Goal: Check status: Check status

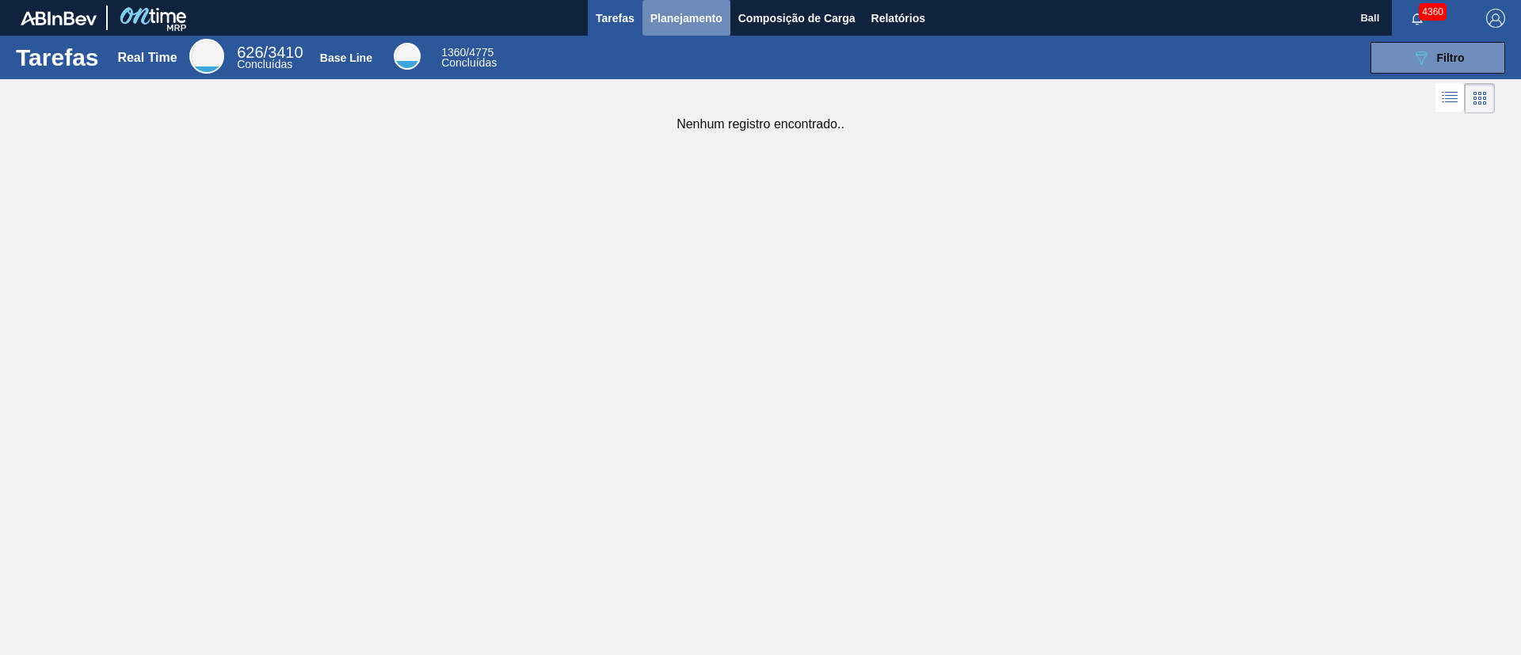
click at [703, 13] on span "Planejamento" at bounding box center [686, 18] width 72 height 19
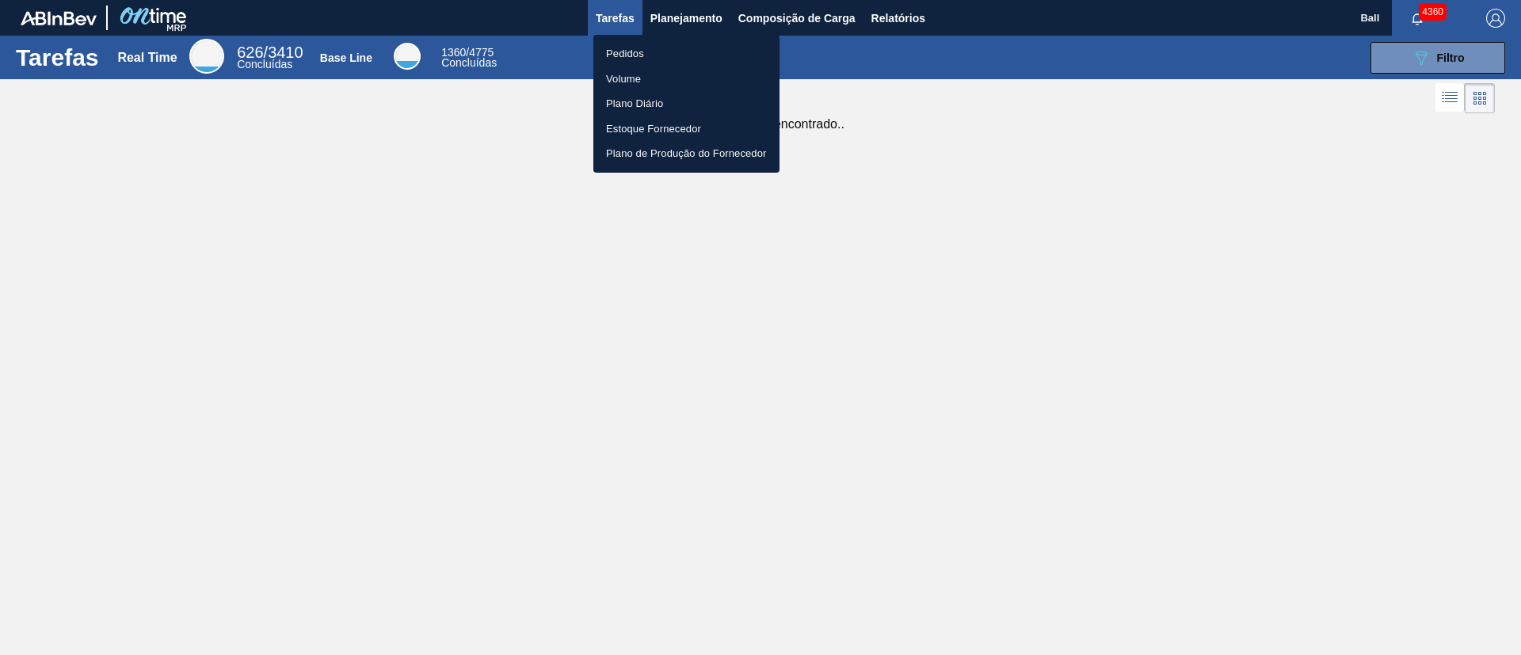
click at [627, 50] on li "Pedidos" at bounding box center [686, 53] width 186 height 25
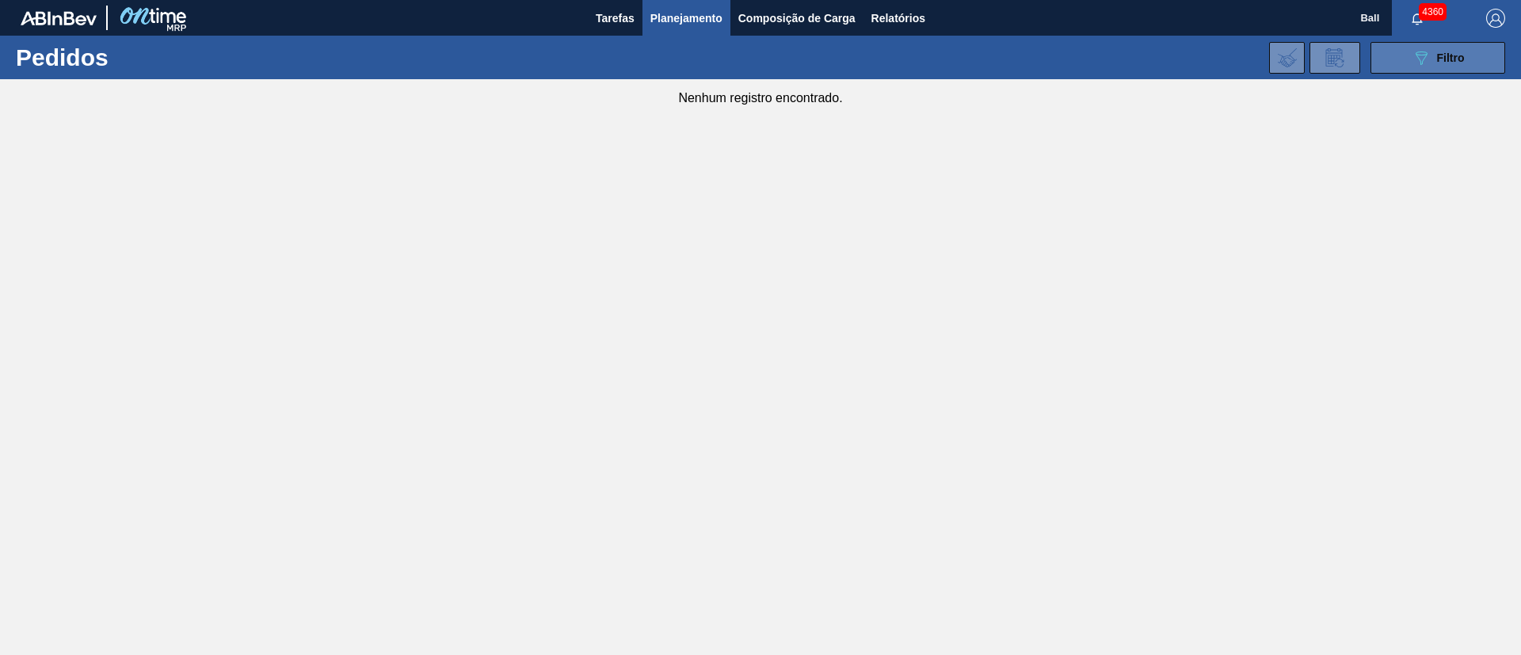
click at [1383, 67] on button "089F7B8B-B2A5-4AFE-B5C0-19BA573D28AC Filtro" at bounding box center [1437, 58] width 135 height 32
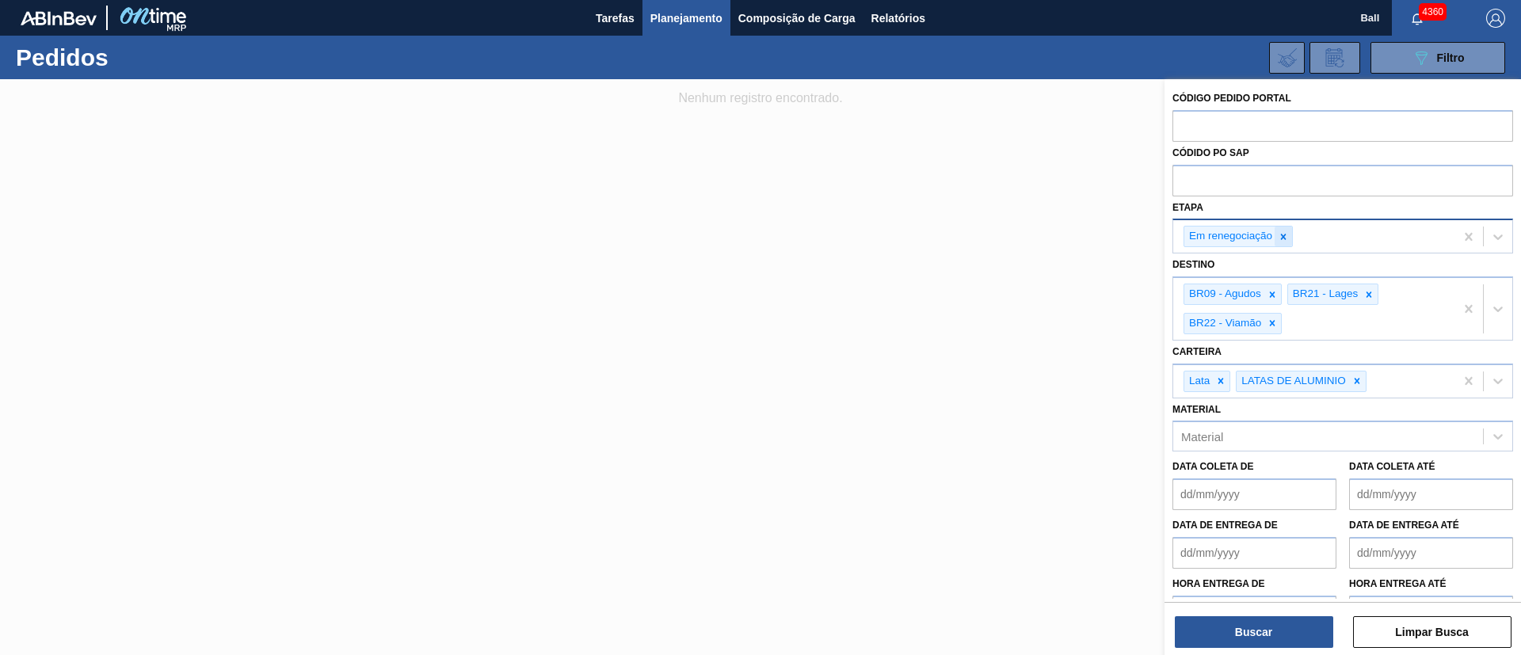
click at [1288, 238] on icon at bounding box center [1282, 236] width 11 height 11
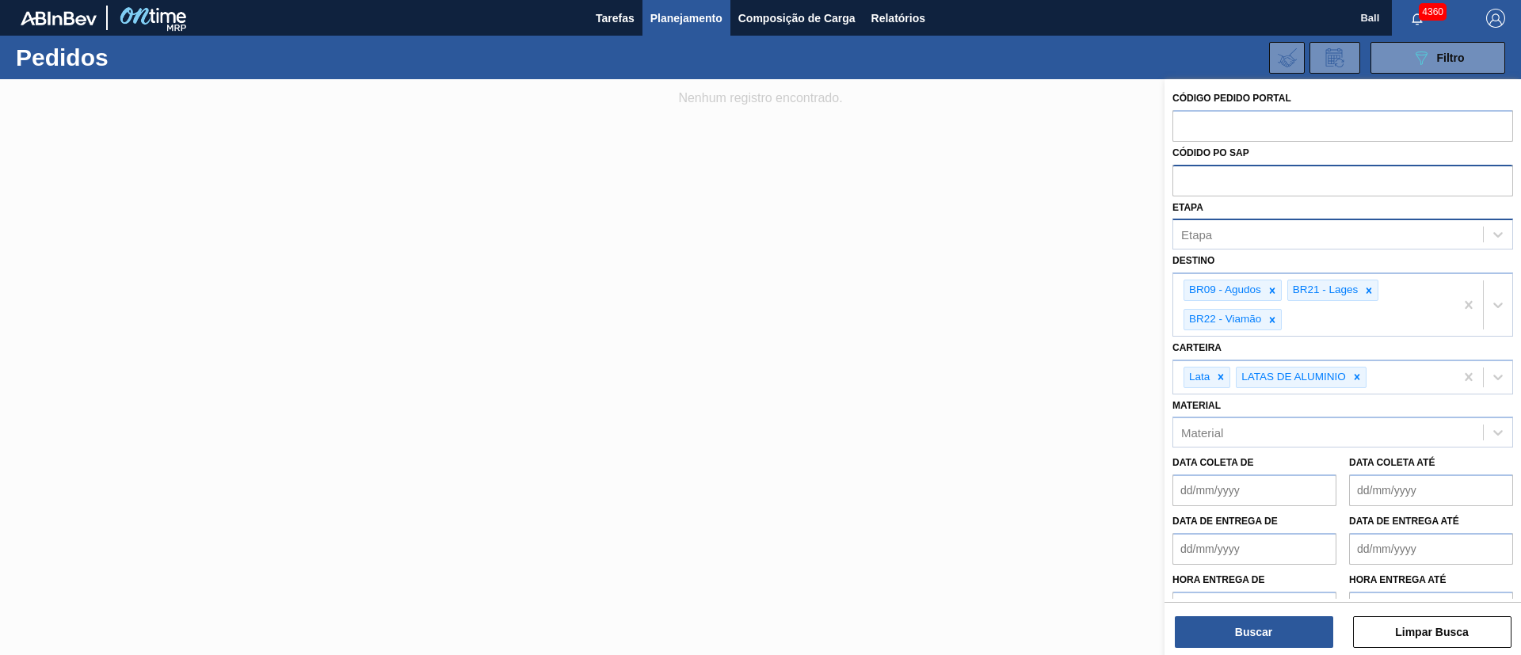
click at [1274, 182] on input "text" at bounding box center [1342, 180] width 341 height 30
paste input "text"
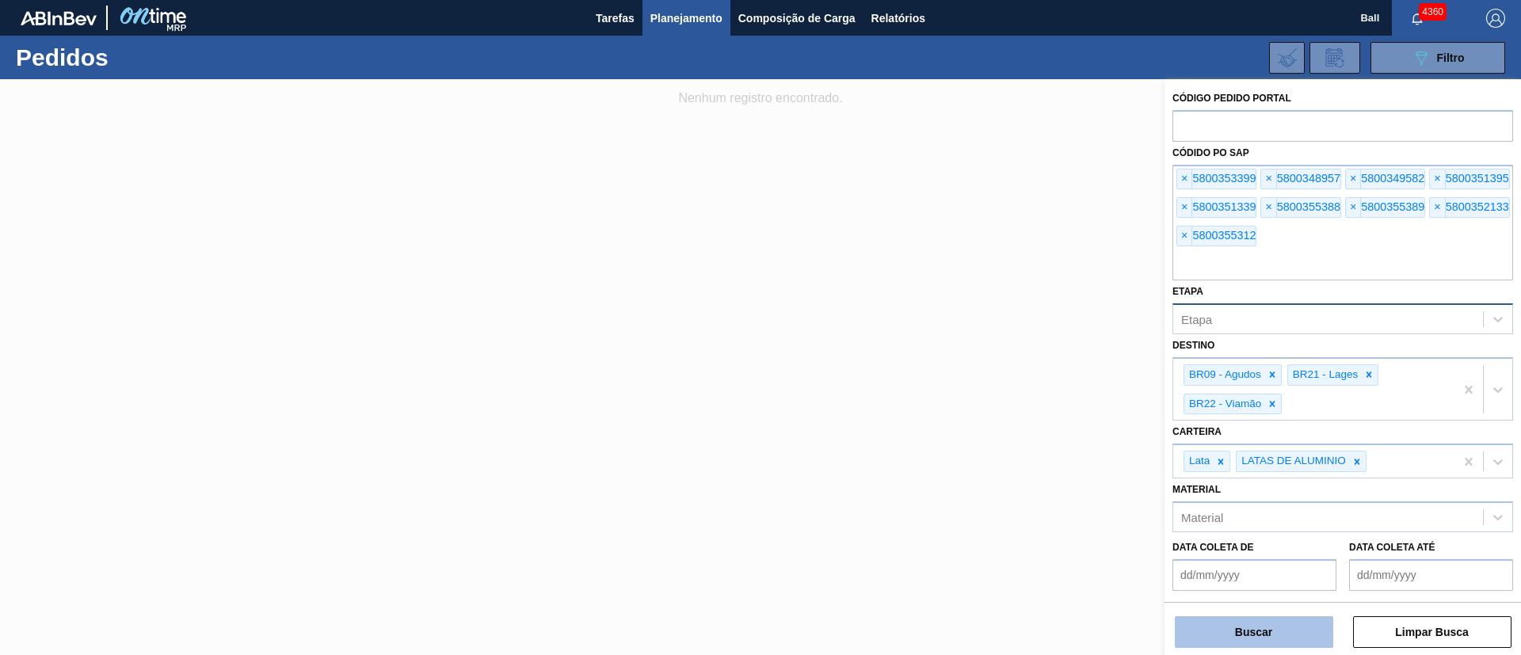
click at [1296, 636] on button "Buscar" at bounding box center [1254, 632] width 158 height 32
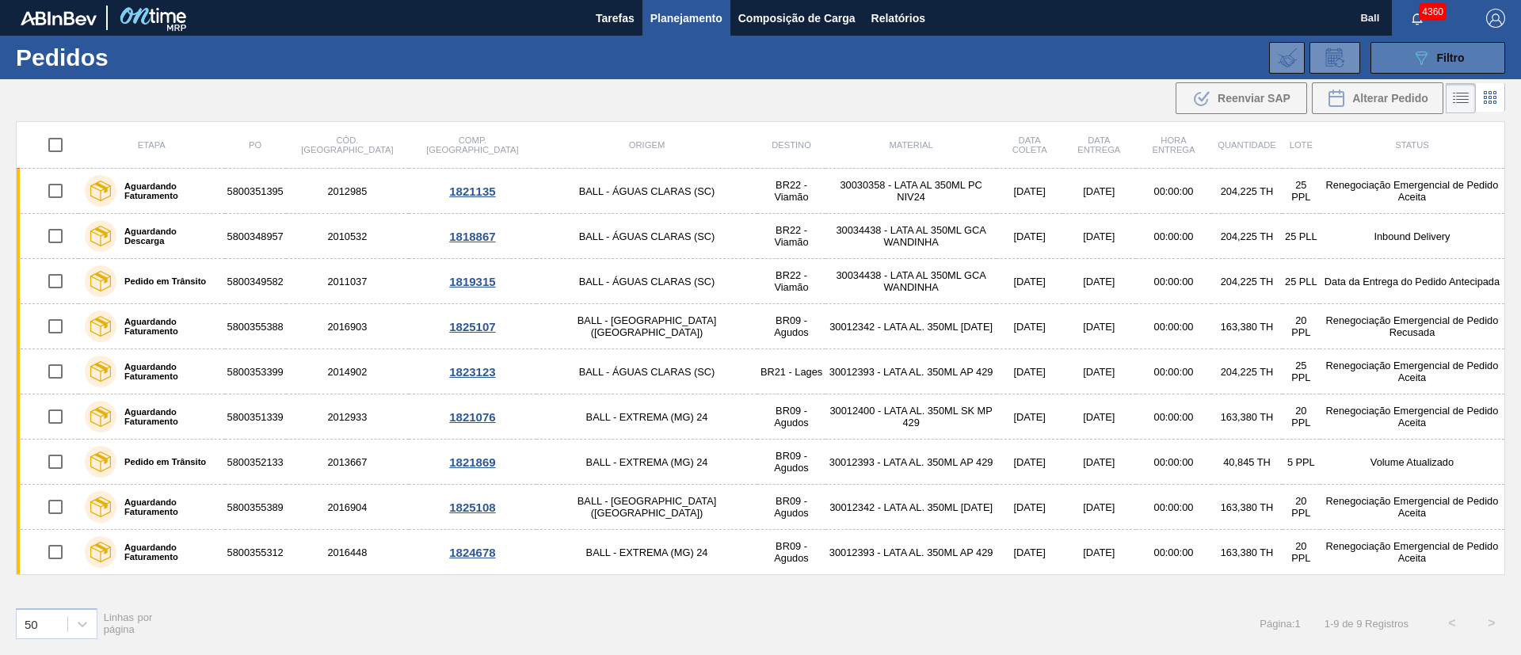
click at [1421, 67] on button "089F7B8B-B2A5-4AFE-B5C0-19BA573D28AC Filtro" at bounding box center [1437, 58] width 135 height 32
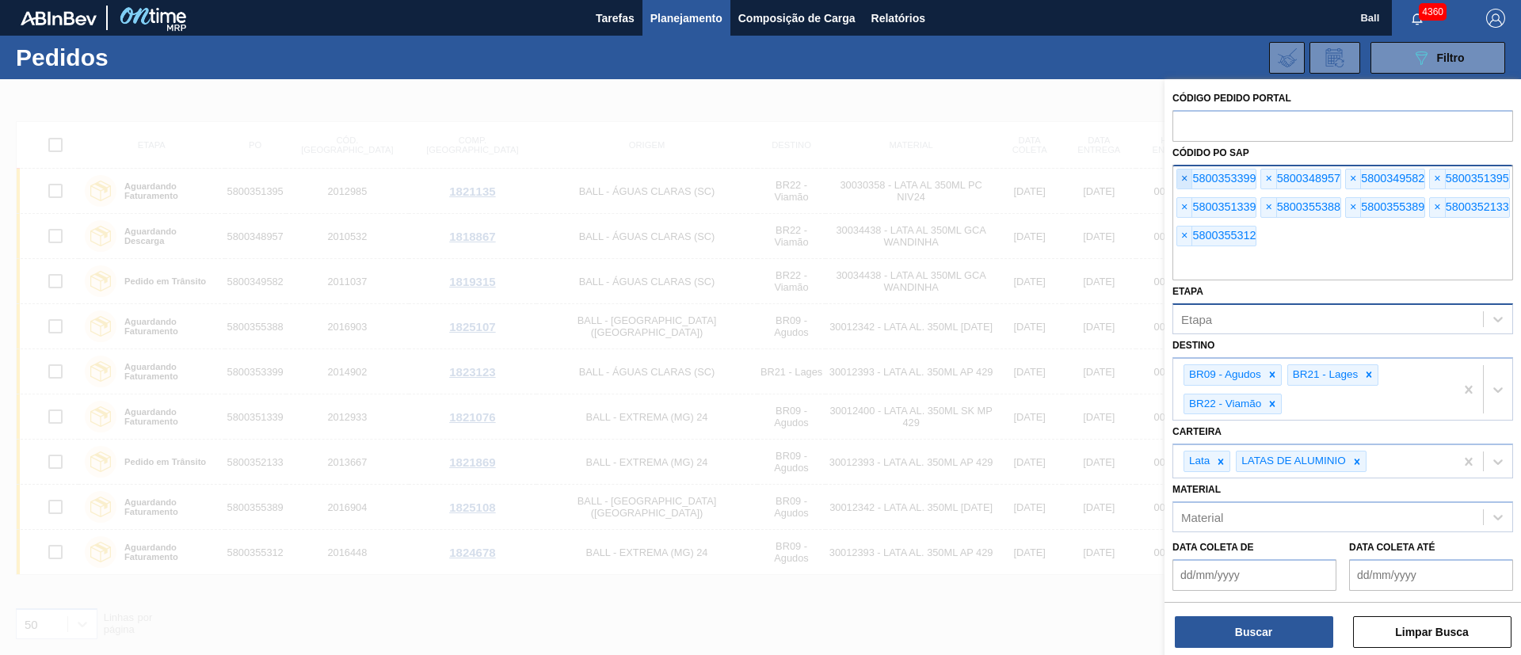
click at [1186, 177] on span "×" at bounding box center [1184, 178] width 15 height 19
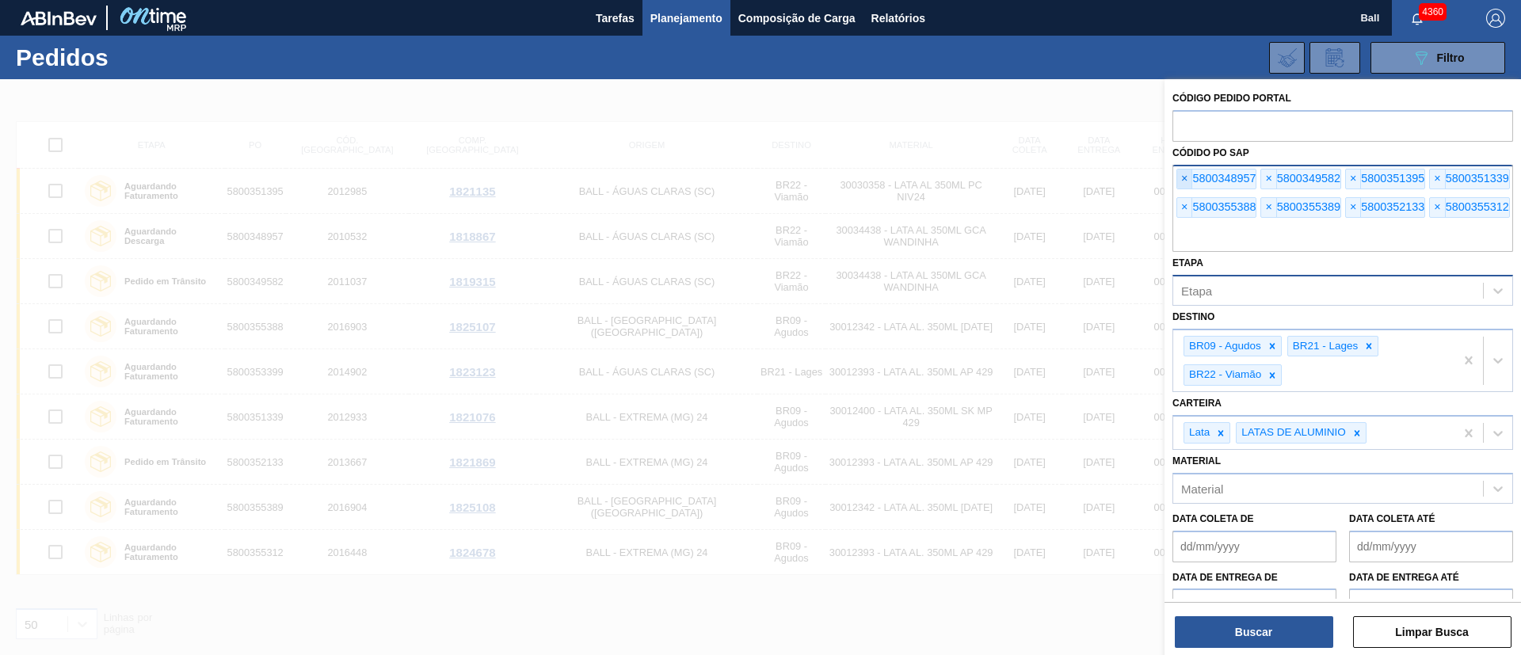
click at [1186, 177] on span "×" at bounding box center [1184, 178] width 15 height 19
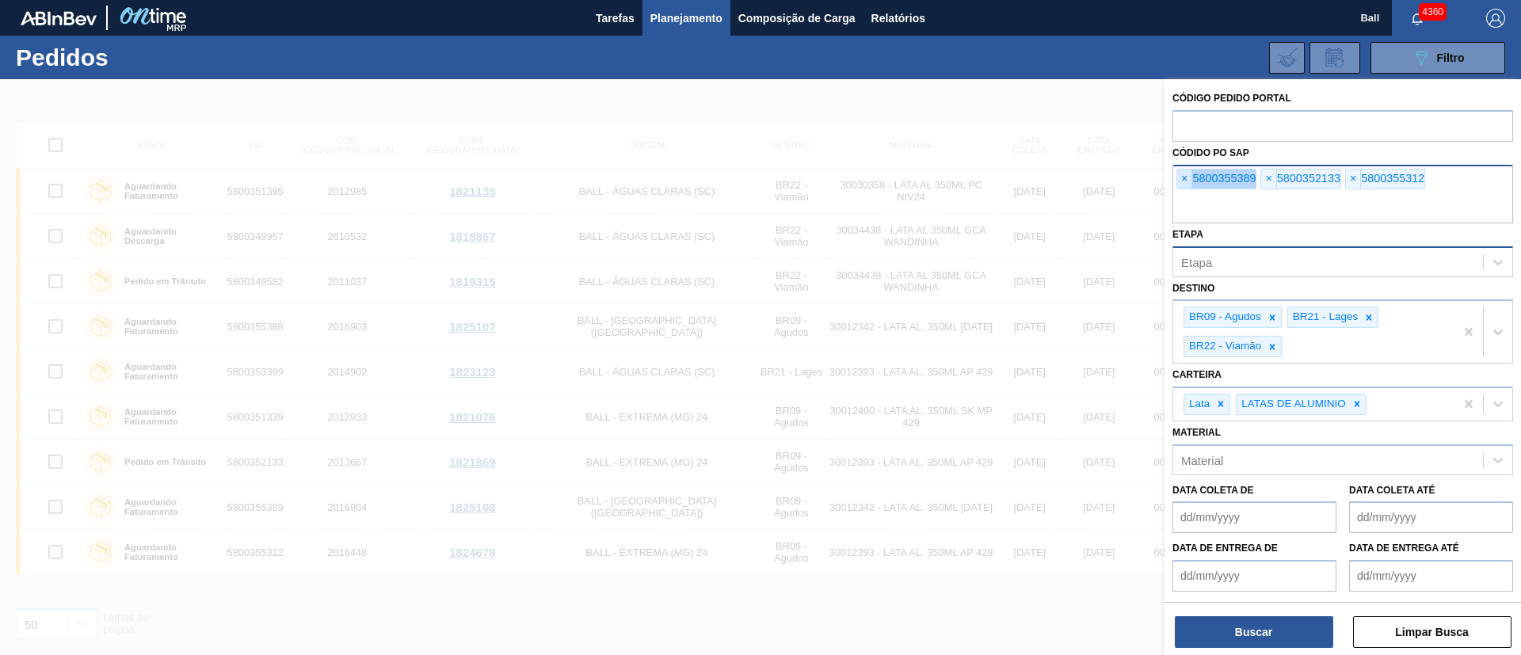
click at [1186, 177] on span "×" at bounding box center [1184, 178] width 15 height 19
click at [1186, 193] on input "text" at bounding box center [1342, 208] width 341 height 30
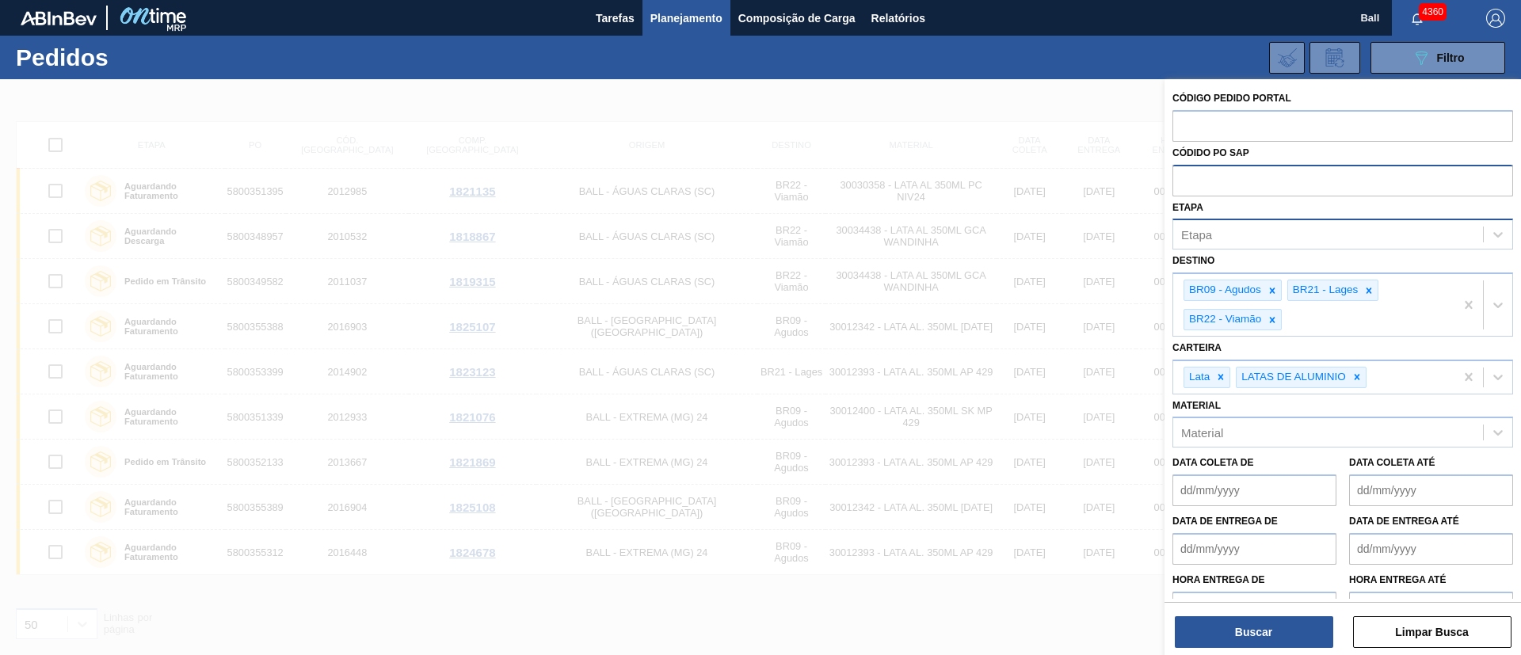
click at [1022, 512] on div at bounding box center [760, 406] width 1521 height 655
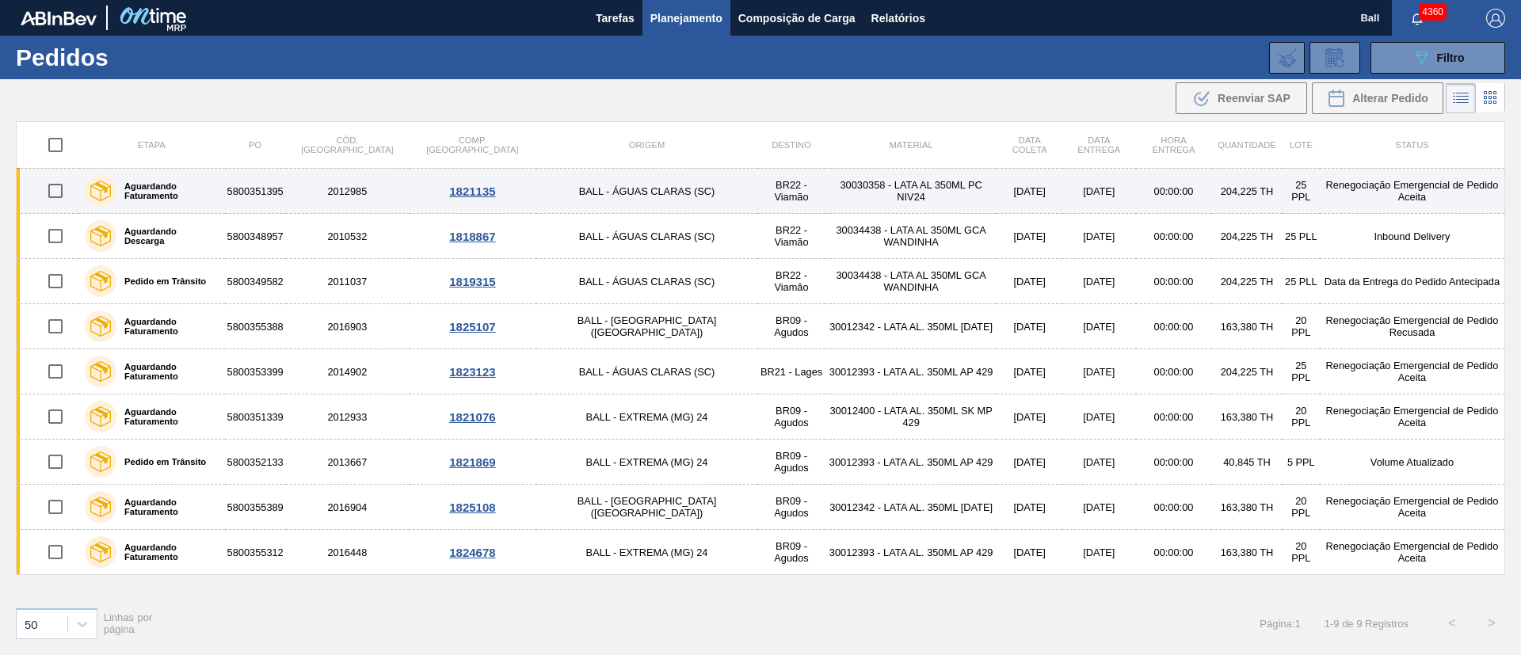
click at [276, 182] on td "5800351395" at bounding box center [255, 191] width 61 height 45
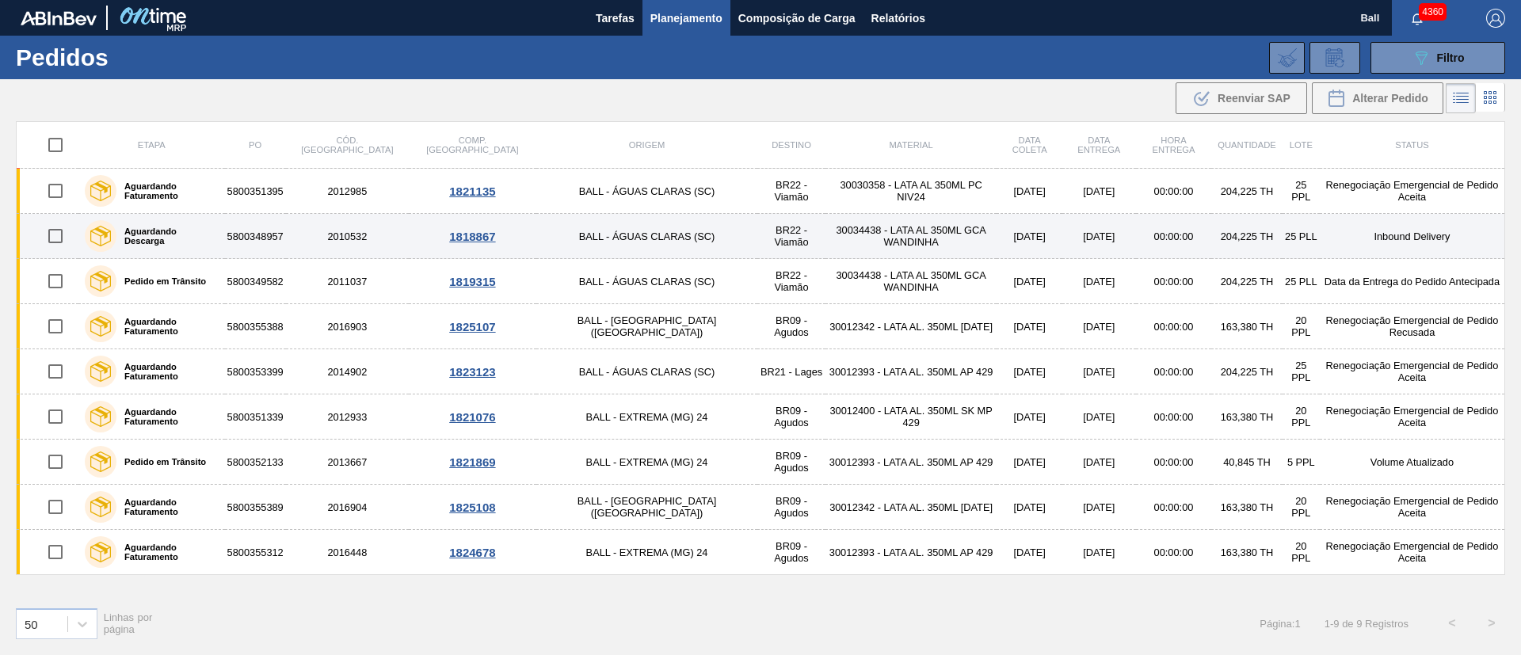
click at [286, 230] on td "5800348957" at bounding box center [255, 236] width 61 height 45
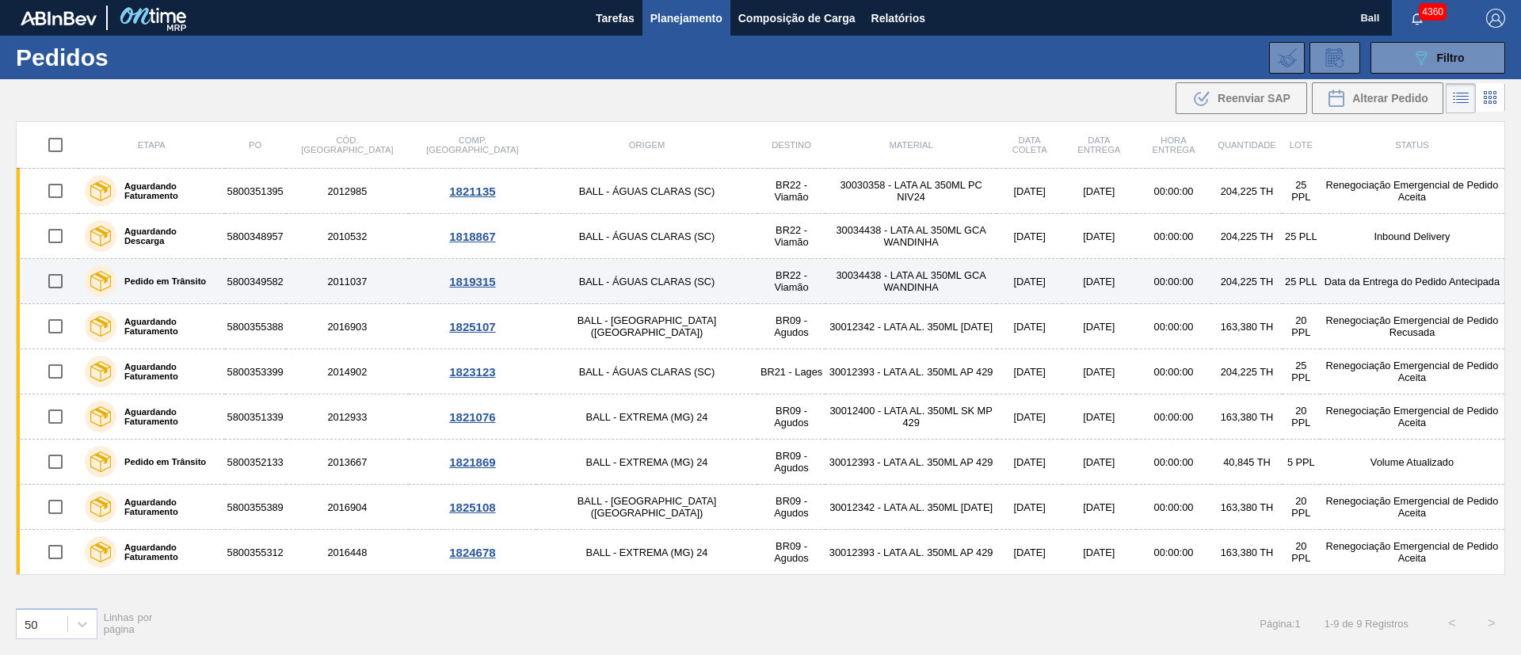
click at [286, 283] on td "5800349582" at bounding box center [255, 281] width 61 height 45
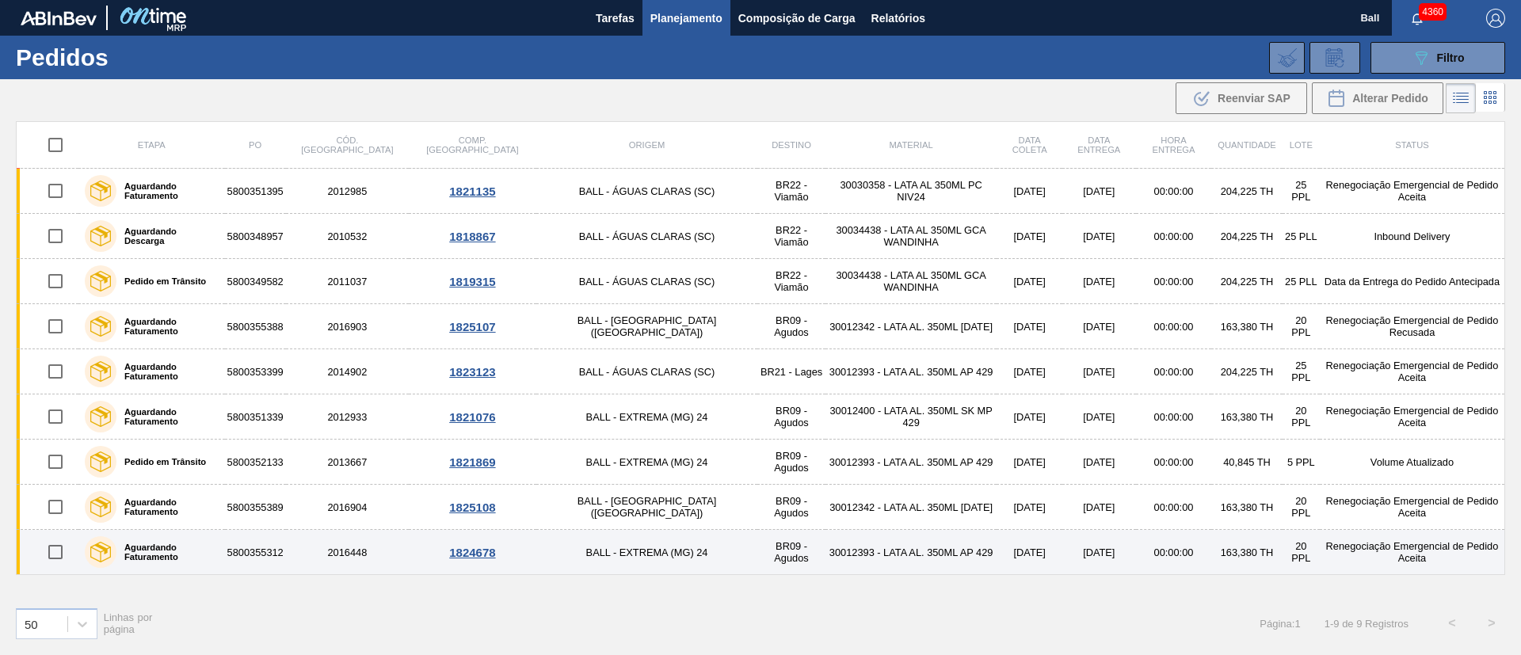
click at [353, 556] on td "2016448" at bounding box center [347, 552] width 123 height 45
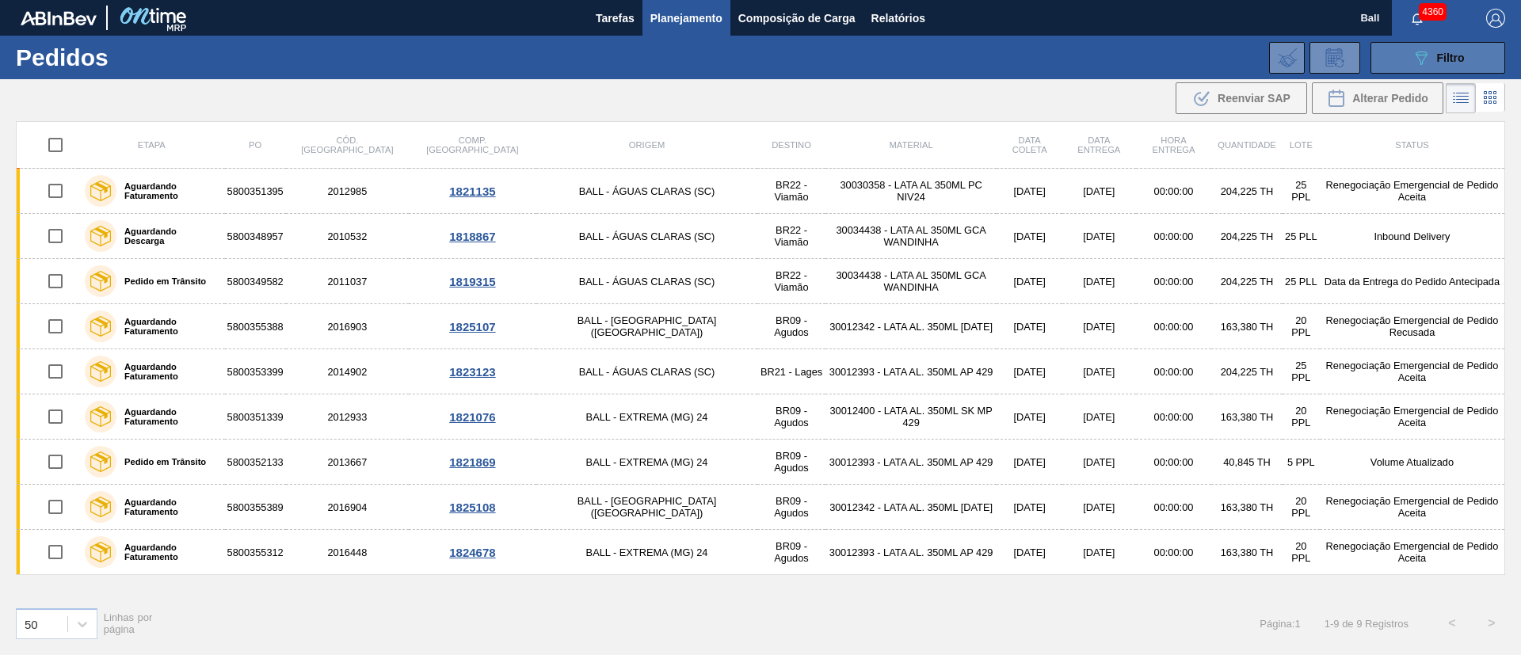
click at [1459, 56] on span "Filtro" at bounding box center [1451, 57] width 28 height 13
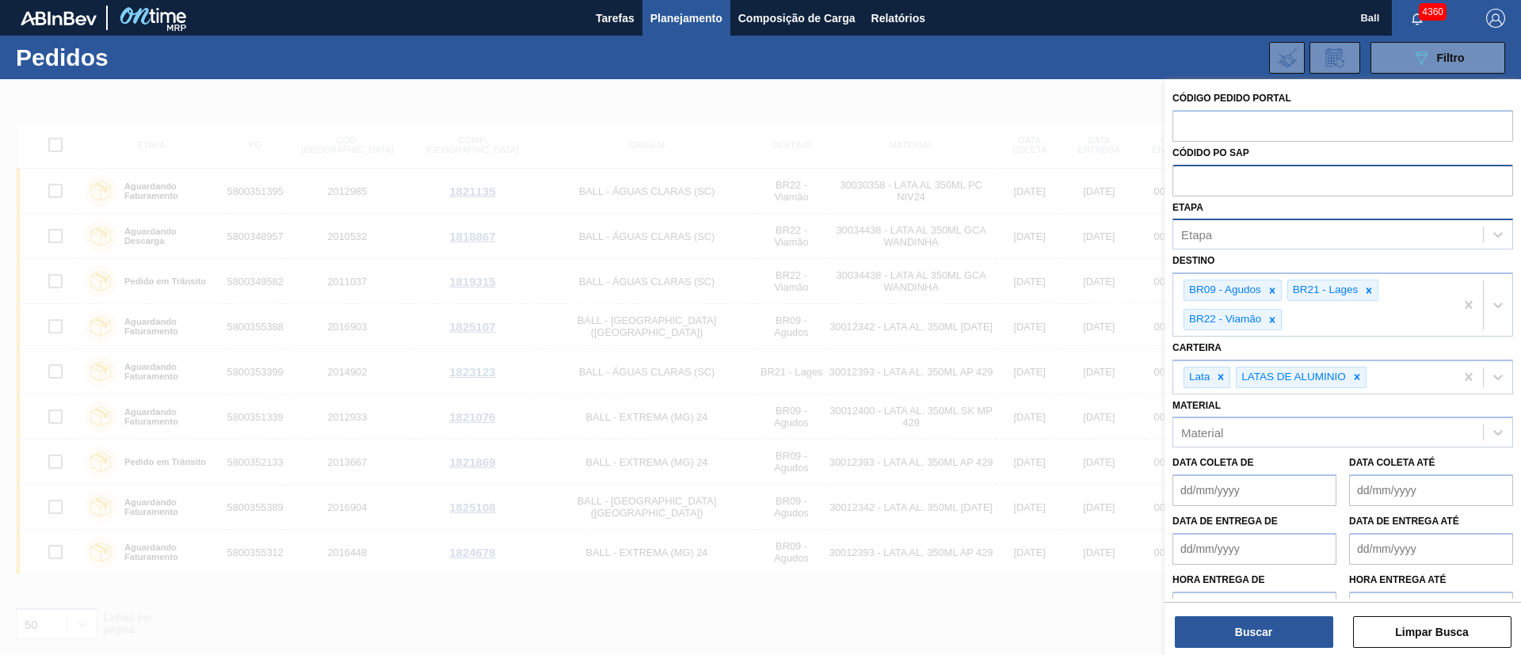
click at [1249, 181] on input "text" at bounding box center [1342, 180] width 341 height 30
paste input "5800352117"
type input "5800352117"
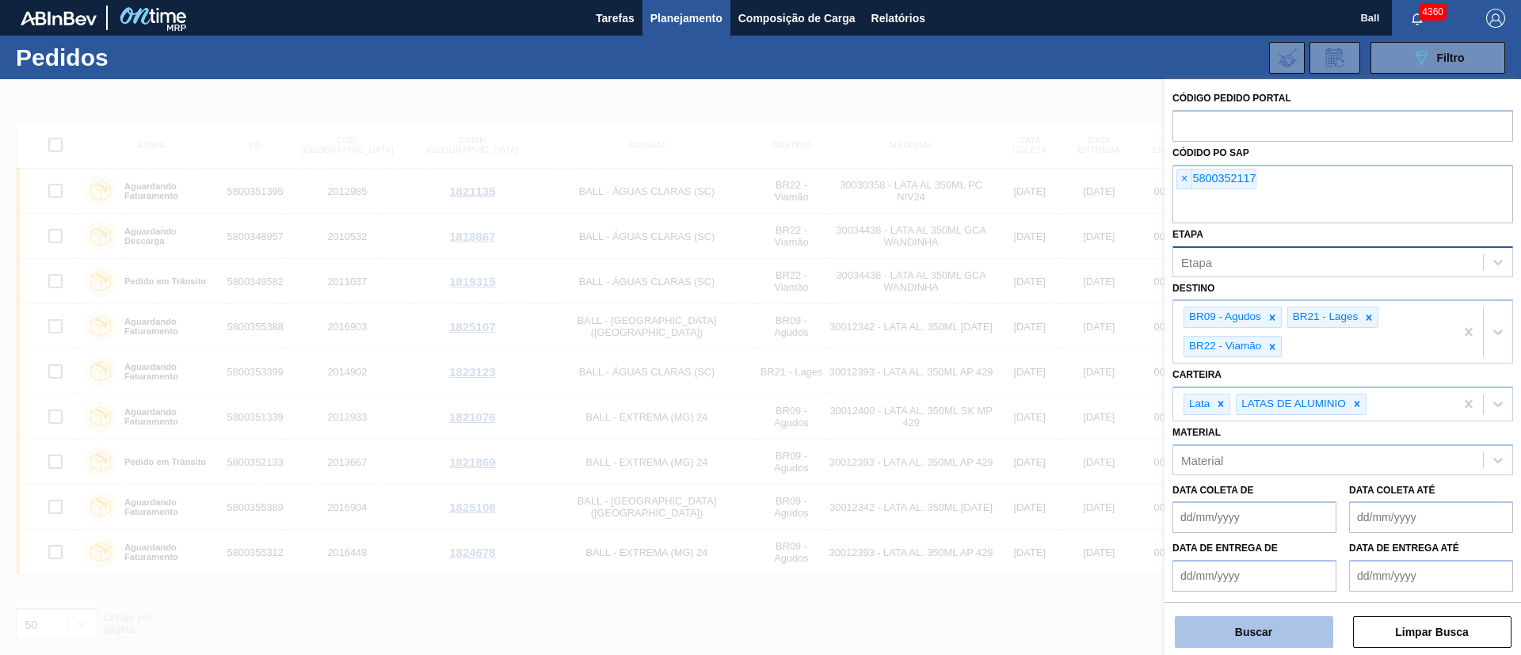
click at [1274, 616] on button "Buscar" at bounding box center [1254, 632] width 158 height 32
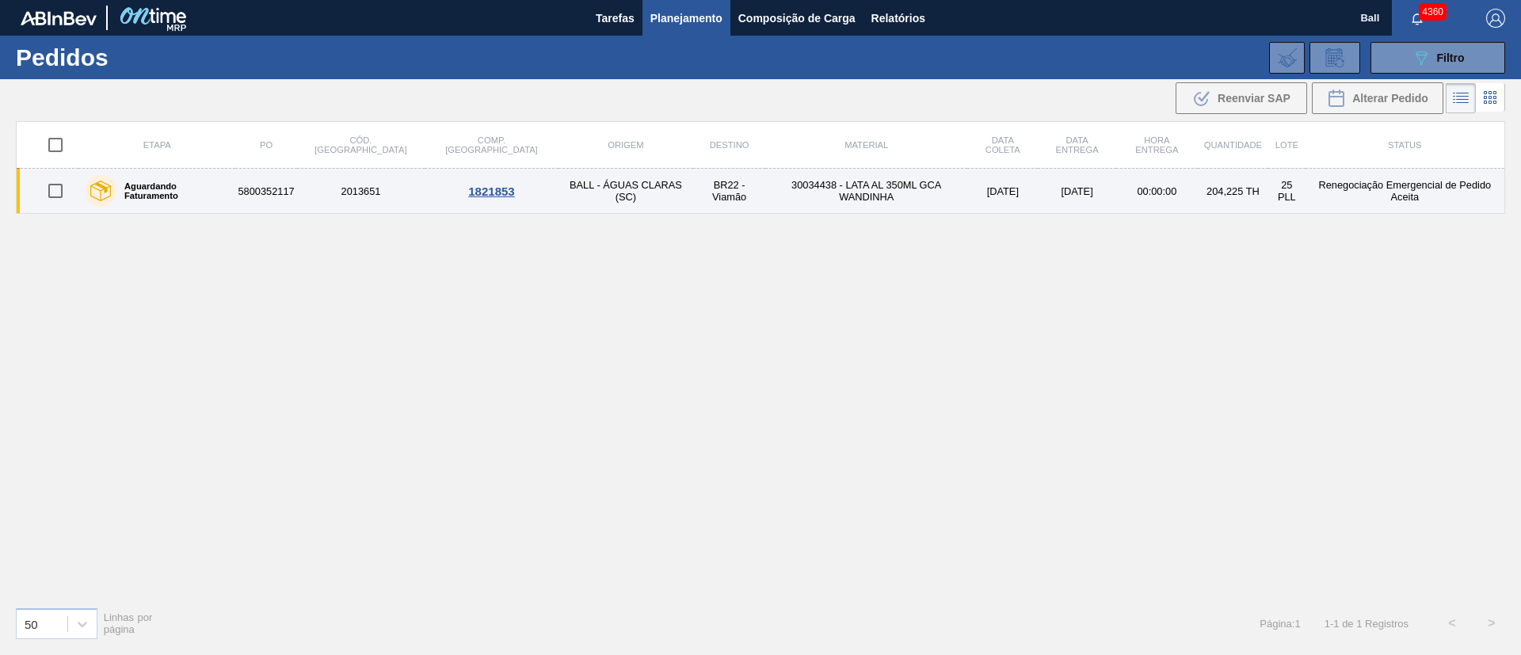
click at [348, 204] on td "2013651" at bounding box center [361, 191] width 128 height 45
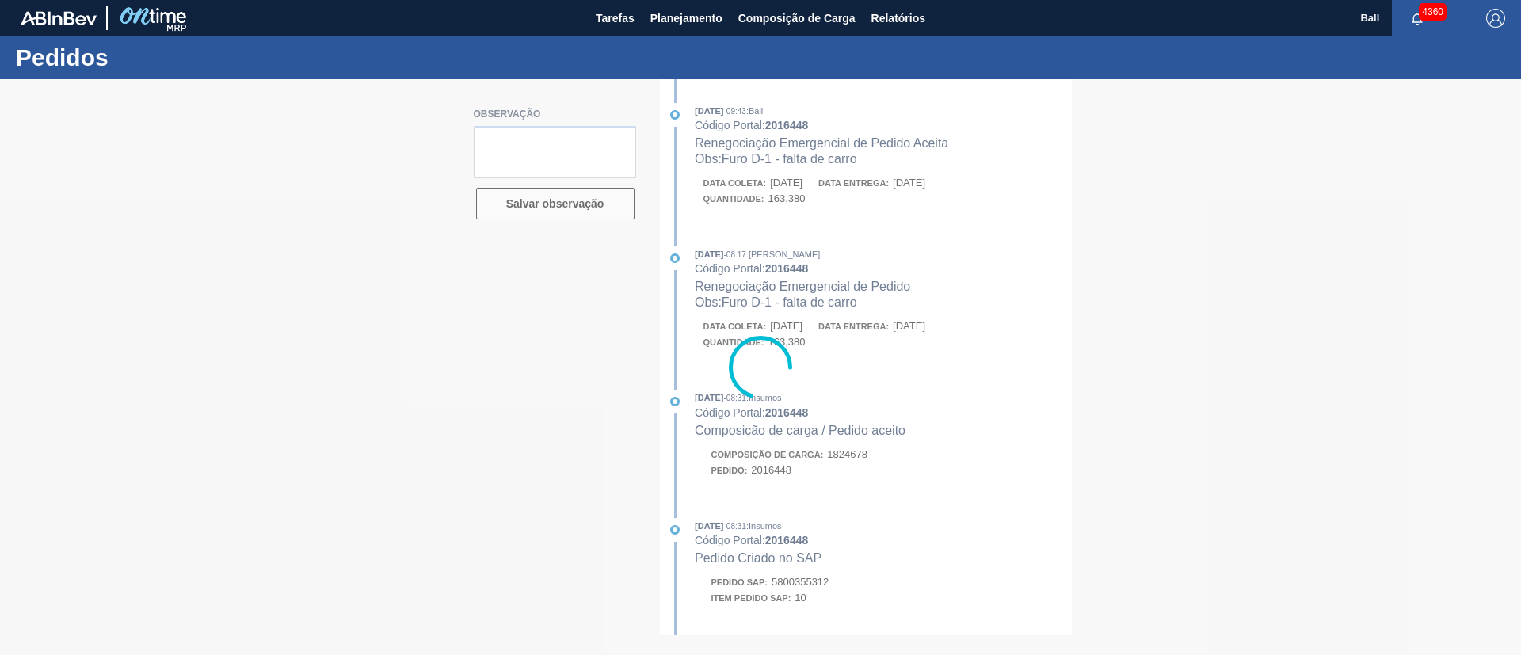
click at [961, 362] on div at bounding box center [760, 367] width 1521 height 576
click at [974, 313] on div at bounding box center [760, 367] width 1521 height 576
